Goal: Information Seeking & Learning: Learn about a topic

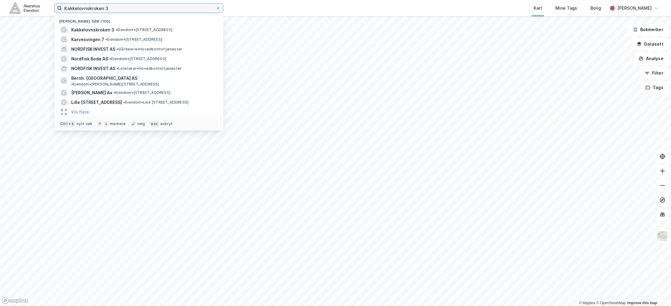
click at [130, 9] on input "Kakkelovnskroken 3" at bounding box center [139, 8] width 154 height 9
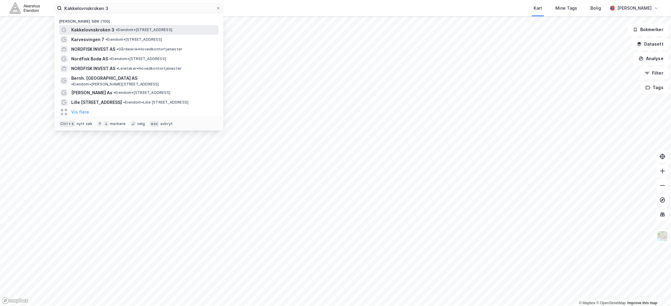
click at [102, 26] on span "Kakkelovnskroken 3" at bounding box center [92, 29] width 43 height 7
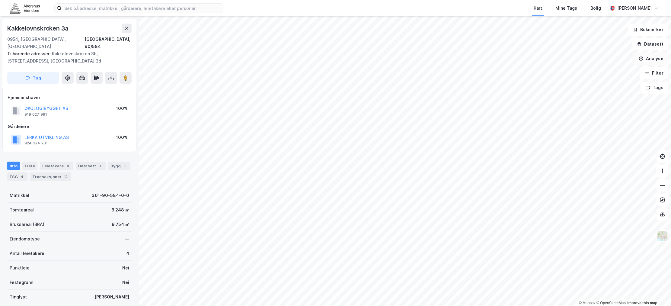
click at [652, 61] on button "Analyse" at bounding box center [650, 58] width 35 height 12
click at [654, 75] on button "Filter" at bounding box center [653, 73] width 29 height 12
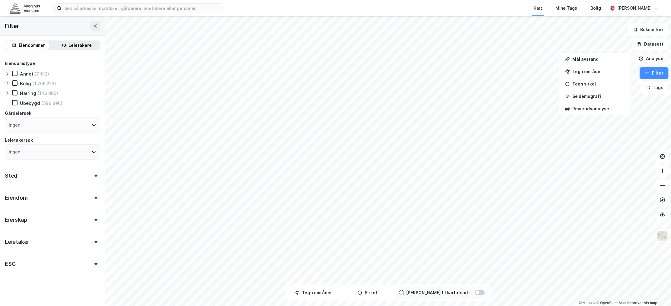
click at [654, 57] on button "Analyse" at bounding box center [650, 58] width 35 height 12
click at [656, 56] on button "Analyse" at bounding box center [650, 58] width 35 height 12
click at [597, 106] on div "Reisetidsanalyse" at bounding box center [598, 108] width 52 height 5
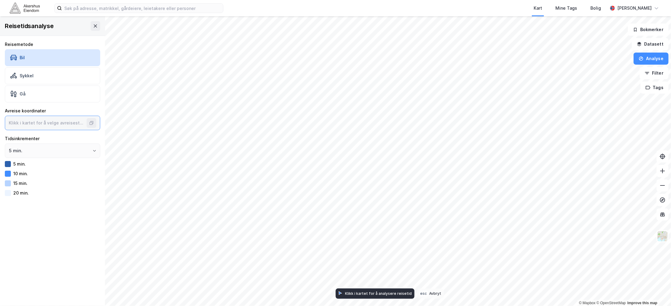
click at [32, 125] on input at bounding box center [46, 123] width 83 height 14
click at [67, 122] on input at bounding box center [46, 123] width 83 height 14
type input "59.95074983992086, 10.856804348454375"
click at [25, 148] on input "5 min." at bounding box center [52, 151] width 95 height 14
click at [14, 174] on li "10 min." at bounding box center [50, 174] width 90 height 11
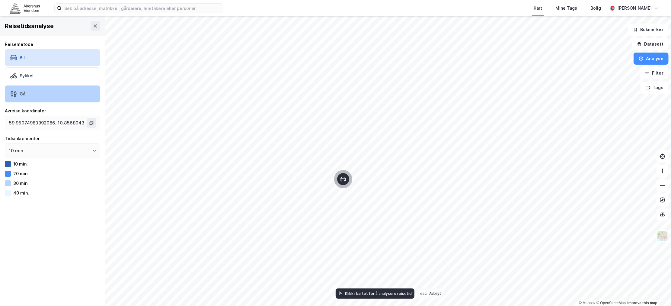
click at [39, 92] on div "Gå" at bounding box center [52, 93] width 95 height 17
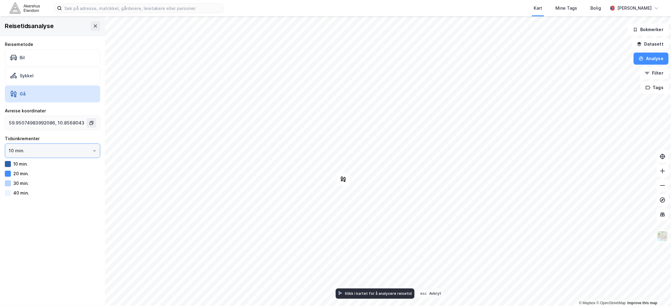
click at [35, 153] on input "10 min." at bounding box center [52, 151] width 95 height 14
click at [26, 174] on li "10 min." at bounding box center [50, 174] width 90 height 11
click at [29, 153] on input "10 min." at bounding box center [52, 151] width 95 height 14
click at [27, 185] on li "15 min." at bounding box center [50, 185] width 90 height 11
type input "15 min."
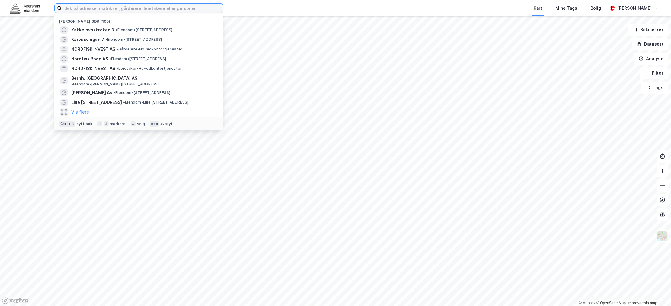
click at [89, 11] on input at bounding box center [142, 8] width 161 height 9
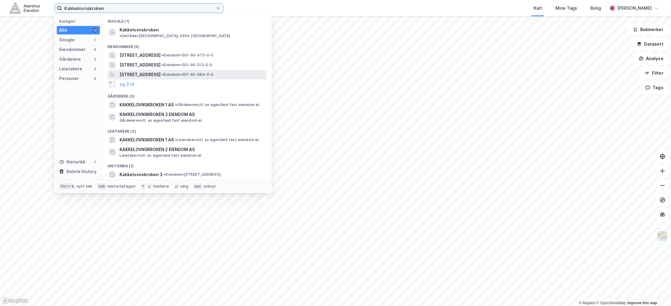
type input "Kakkelovnskroken"
click at [139, 71] on span "[STREET_ADDRESS]" at bounding box center [139, 74] width 41 height 7
